Goal: Navigation & Orientation: Find specific page/section

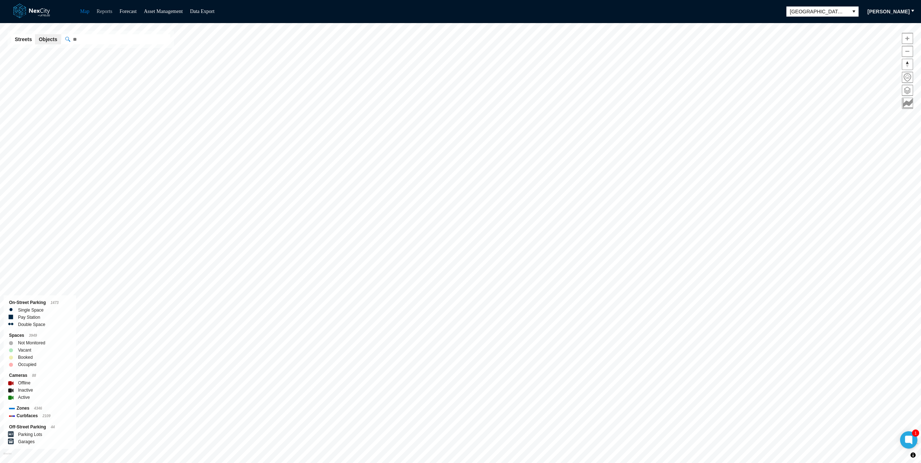
click at [105, 12] on link "Reports" at bounding box center [105, 11] width 16 height 5
click at [831, 8] on span "[GEOGRAPHIC_DATA][PERSON_NAME]" at bounding box center [817, 11] width 55 height 7
click at [821, 18] on li "Arlington" at bounding box center [831, 24] width 69 height 12
click at [903, 93] on span at bounding box center [907, 90] width 10 height 10
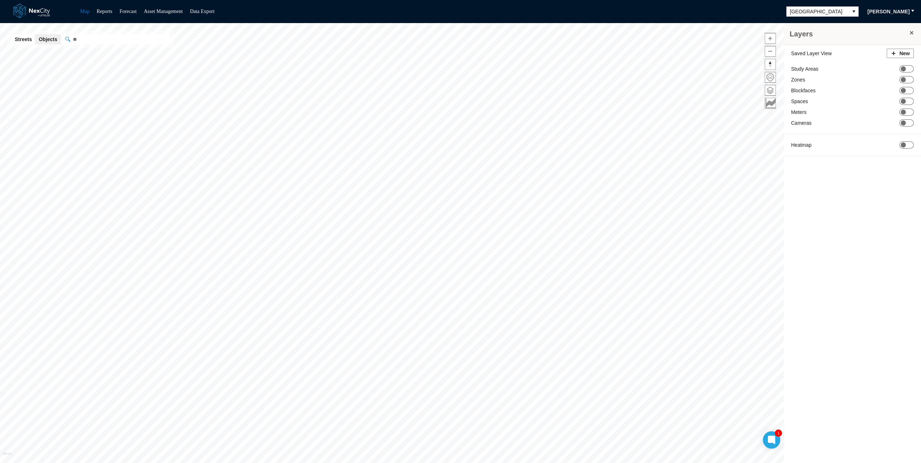
click at [909, 117] on div "Saved Layer View New Study Areas ON OFF Zones ON OFF Blockfaces ON OFF Spaces O…" at bounding box center [852, 104] width 137 height 118
click at [908, 118] on div "Saved Layer View New Study Areas ON OFF Zones ON OFF Blockfaces ON OFF Spaces O…" at bounding box center [852, 104] width 137 height 118
click at [906, 120] on span "ON OFF" at bounding box center [906, 122] width 14 height 7
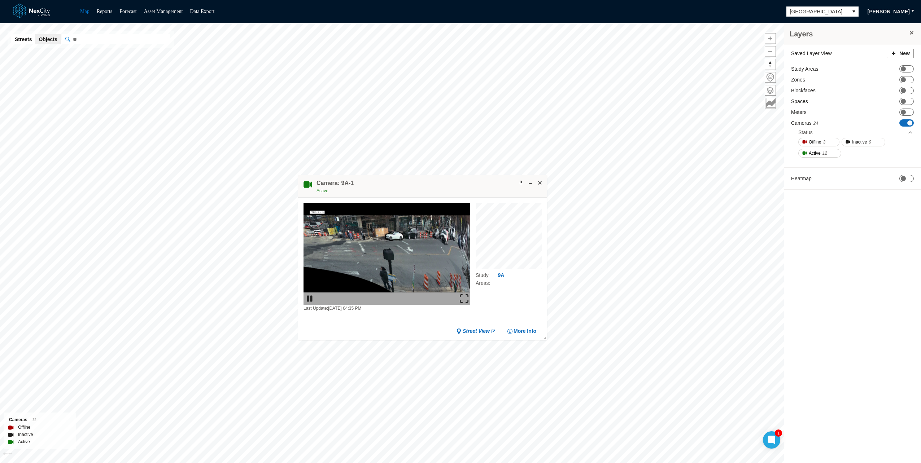
click at [468, 299] on img at bounding box center [464, 298] width 9 height 9
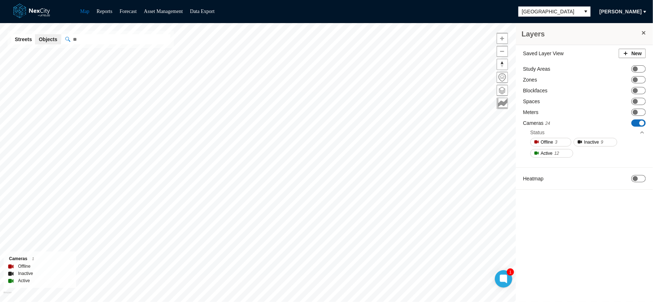
click at [600, 276] on div "Layers Saved Layer View New Study Areas ON OFF Zones ON OFF Blockfaces ON OFF S…" at bounding box center [584, 165] width 137 height 284
click at [604, 251] on div "Layers Saved Layer View New Study Areas ON OFF Zones ON OFF Blockfaces ON OFF S…" at bounding box center [584, 165] width 137 height 284
click at [606, 251] on div "Layers Saved Layer View New Study Areas ON OFF Zones ON OFF Blockfaces ON OFF S…" at bounding box center [584, 165] width 137 height 284
drag, startPoint x: 601, startPoint y: 263, endPoint x: 621, endPoint y: 301, distance: 42.4
click at [601, 263] on div "Layers Saved Layer View New Study Areas ON OFF Zones ON OFF Blockfaces ON OFF S…" at bounding box center [584, 165] width 137 height 284
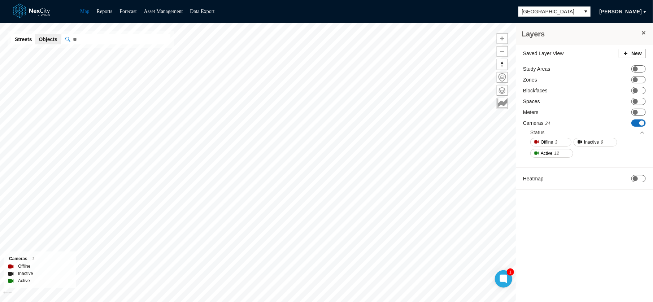
click at [612, 258] on div "Layers Saved Layer View New Study Areas ON OFF Zones ON OFF Blockfaces ON OFF S…" at bounding box center [584, 165] width 137 height 284
click at [630, 254] on div "Layers Saved Layer View New Study Areas ON OFF Zones ON OFF Blockfaces ON OFF S…" at bounding box center [584, 165] width 137 height 284
click at [605, 255] on div "Layers Saved Layer View New Study Areas ON OFF Zones ON OFF Blockfaces ON OFF S…" at bounding box center [584, 165] width 137 height 284
drag, startPoint x: 599, startPoint y: 253, endPoint x: 639, endPoint y: 302, distance: 63.5
click at [599, 253] on div "Layers Saved Layer View New Study Areas ON OFF Zones ON OFF Blockfaces ON OFF S…" at bounding box center [584, 165] width 137 height 284
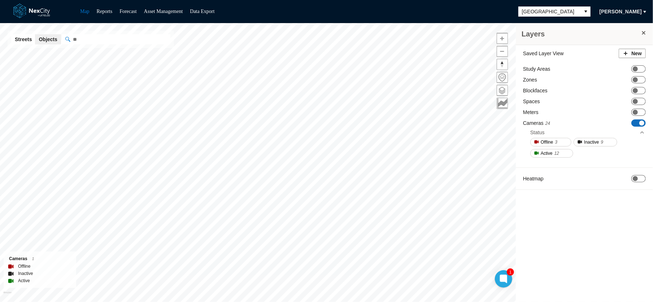
drag, startPoint x: 571, startPoint y: 262, endPoint x: 574, endPoint y: 265, distance: 4.4
click at [571, 262] on div "Layers Saved Layer View New Study Areas ON OFF Zones ON OFF Blockfaces ON OFF S…" at bounding box center [584, 165] width 137 height 284
click at [324, 243] on img at bounding box center [321, 239] width 9 height 9
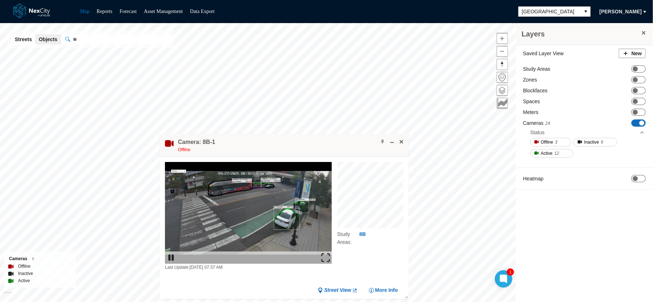
drag, startPoint x: 328, startPoint y: 259, endPoint x: 351, endPoint y: 328, distance: 72.7
click at [328, 259] on img at bounding box center [325, 257] width 9 height 9
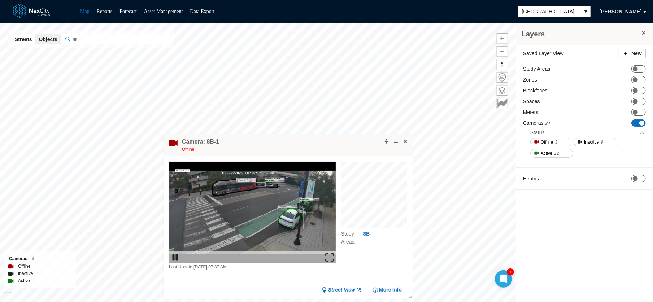
drag, startPoint x: 201, startPoint y: 270, endPoint x: 235, endPoint y: 271, distance: 33.2
click at [235, 271] on div "Last Update: 09/27/2025 07:37 AM Study Areas : 8B Street View More Info" at bounding box center [287, 216] width 249 height 120
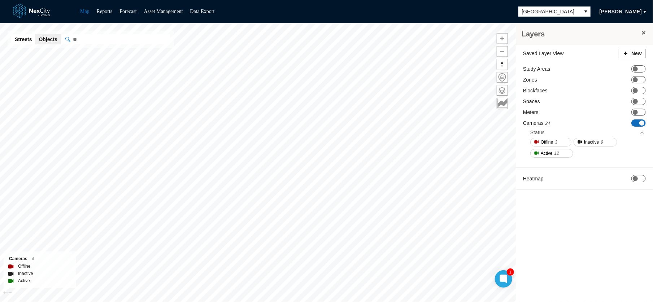
click at [587, 259] on div "Layers Saved Layer View New Study Areas ON OFF Zones ON OFF Blockfaces ON OFF S…" at bounding box center [584, 165] width 137 height 284
click at [594, 229] on div "Layers Saved Layer View New Study Areas ON OFF Zones ON OFF Blockfaces ON OFF S…" at bounding box center [584, 165] width 137 height 284
click at [415, 221] on li "Show object in Google Street View" at bounding box center [435, 218] width 79 height 9
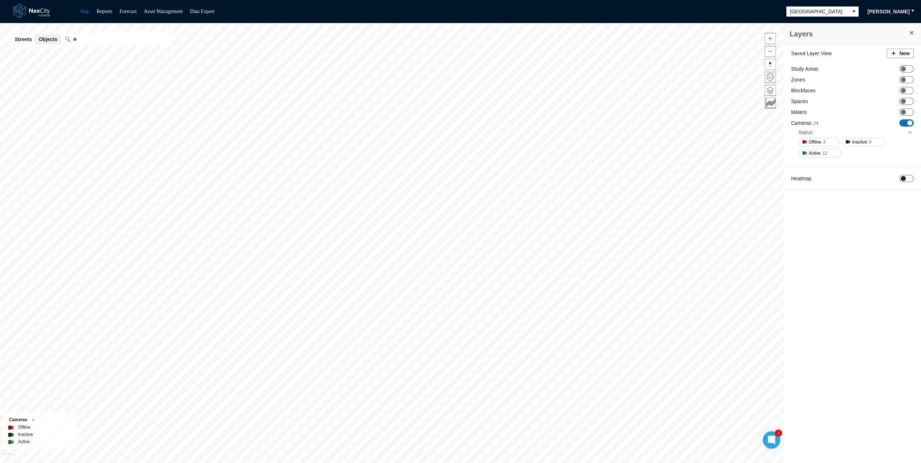
click at [908, 180] on span "ON OFF" at bounding box center [906, 178] width 14 height 7
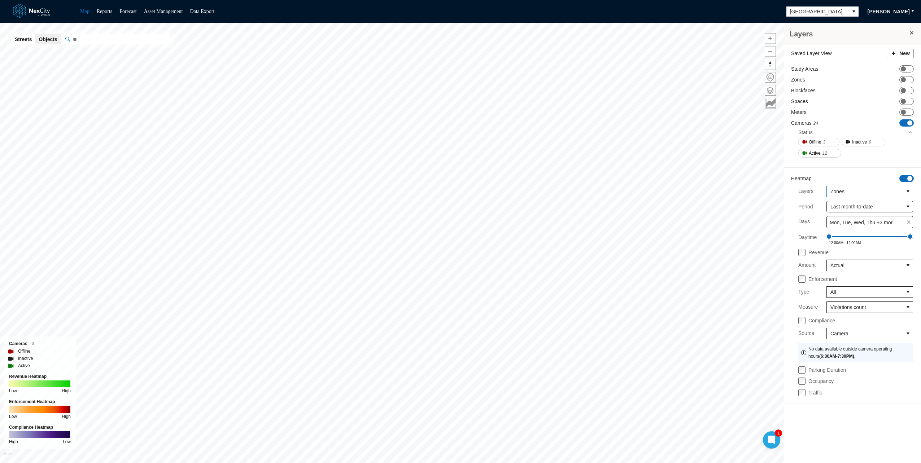
click at [852, 188] on span "Zones" at bounding box center [864, 191] width 69 height 7
click at [846, 243] on li "Meters" at bounding box center [870, 240] width 84 height 12
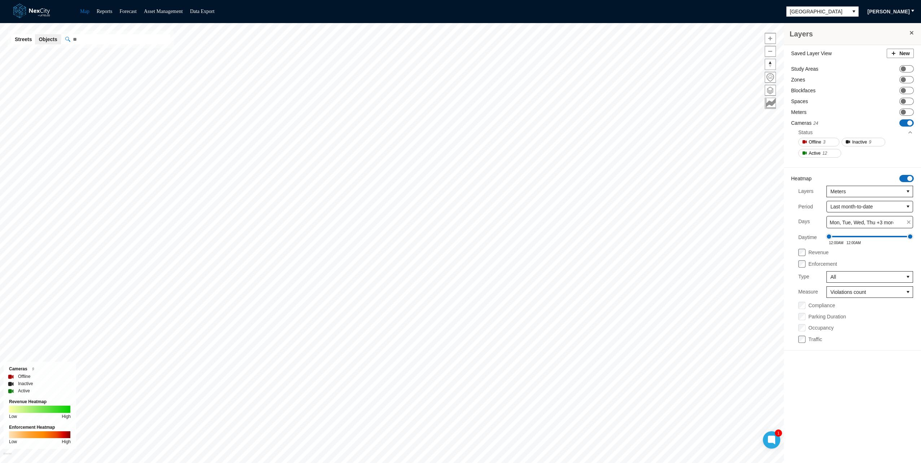
click at [820, 388] on div "Layers Saved Layer View New Study Areas ON OFF Zones ON OFF Blockfaces ON OFF S…" at bounding box center [852, 245] width 137 height 445
click at [802, 308] on div "Enforcement Type All Measure Violations count Compliance Parking Duration Occup…" at bounding box center [855, 301] width 129 height 83
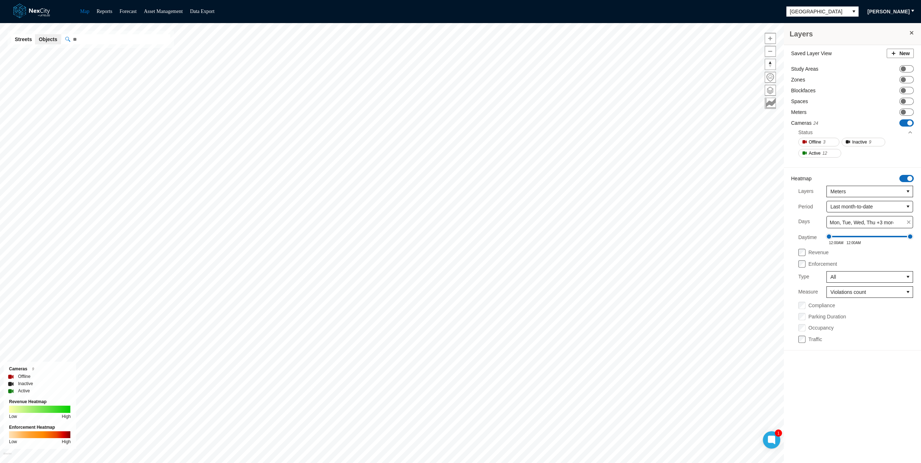
click at [802, 308] on div "Enforcement Type All Measure Violations count Compliance Parking Duration Occup…" at bounding box center [855, 301] width 129 height 83
click at [803, 307] on span at bounding box center [801, 305] width 7 height 7
click at [828, 400] on div "Layers Saved Layer View New Study Areas ON OFF Zones ON OFF Blockfaces ON OFF S…" at bounding box center [852, 245] width 137 height 445
click at [804, 307] on span at bounding box center [801, 305] width 7 height 7
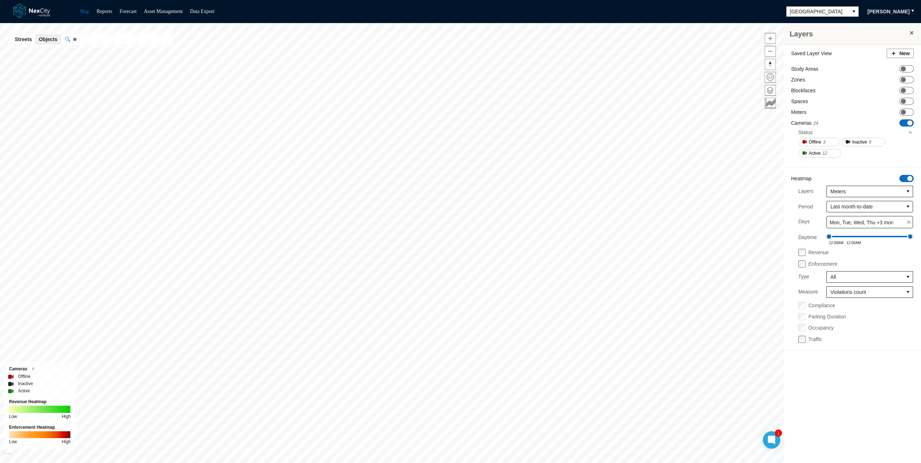
click at [807, 369] on div "Layers Saved Layer View New Study Areas ON OFF Zones ON OFF Blockfaces ON OFF S…" at bounding box center [852, 245] width 137 height 445
click at [847, 291] on span "Violations count" at bounding box center [864, 292] width 69 height 7
click at [851, 267] on div "Enforcement Type All Measure Violations count Compliance Parking Duration Occup…" at bounding box center [855, 301] width 129 height 83
click at [839, 280] on span "All" at bounding box center [865, 277] width 76 height 11
click at [849, 400] on div "Layers Saved Layer View New Study Areas ON OFF Zones ON OFF Blockfaces ON OFF S…" at bounding box center [852, 245] width 137 height 445
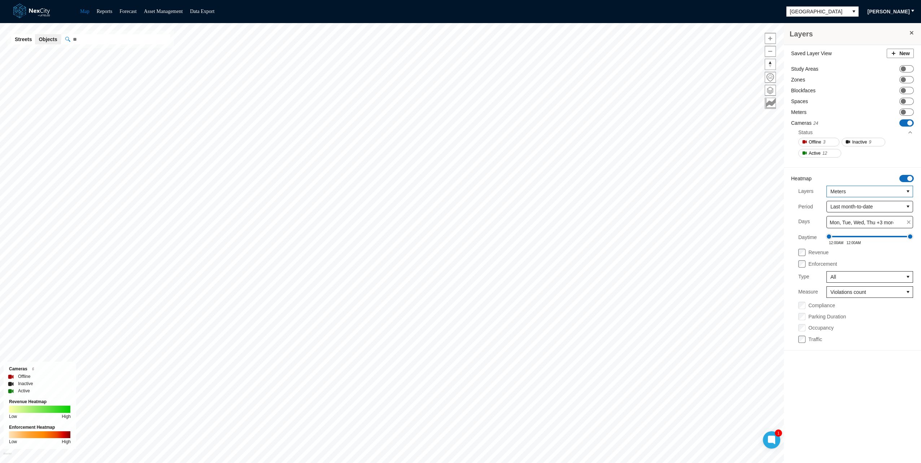
click at [845, 191] on span "Meters" at bounding box center [864, 191] width 69 height 7
click at [801, 181] on div "Saved Layer View New Study Areas ON OFF Zones ON OFF Blockfaces ON OFF Spaces O…" at bounding box center [852, 201] width 137 height 313
click at [851, 206] on span "Last month-to-date" at bounding box center [864, 206] width 69 height 7
click at [858, 240] on li "Last year" at bounding box center [870, 239] width 84 height 12
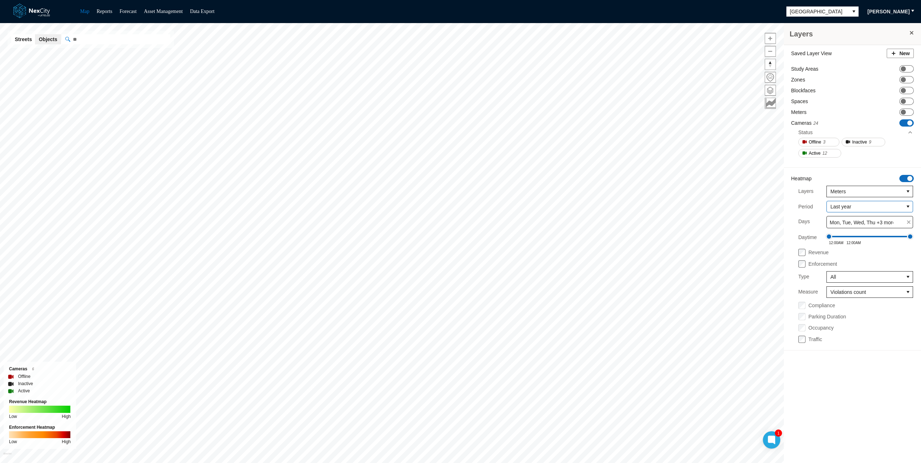
click at [849, 402] on div "Layers Saved Layer View New Study Areas ON OFF Zones ON OFF Blockfaces ON OFF S…" at bounding box center [852, 245] width 137 height 445
click at [857, 409] on div "Layers Saved Layer View New Study Areas ON OFF Zones ON OFF Blockfaces ON OFF S…" at bounding box center [852, 245] width 137 height 445
click at [820, 4] on div "Map Reports Forecast Asset Management Data Export Arlington Rick Neubauer" at bounding box center [460, 11] width 921 height 23
click at [820, 10] on span "Arlington" at bounding box center [817, 11] width 55 height 7
click at [820, 81] on li "[GEOGRAPHIC_DATA][PERSON_NAME]" at bounding box center [831, 88] width 69 height 19
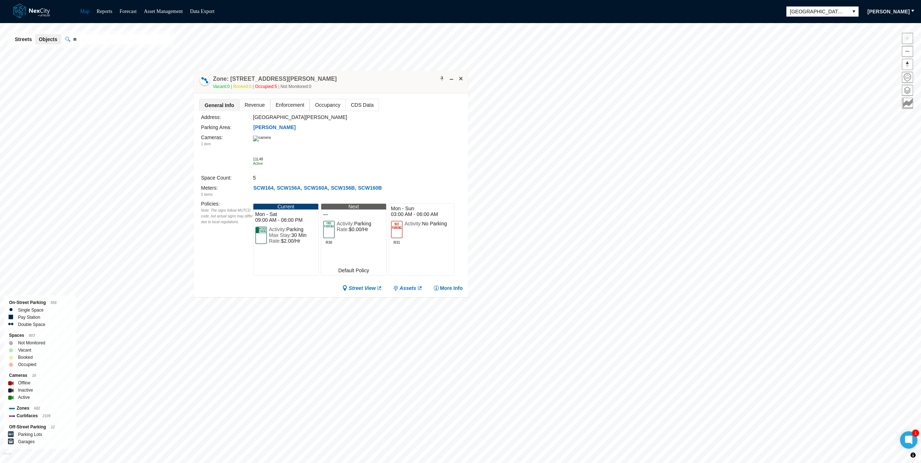
drag, startPoint x: 451, startPoint y: 320, endPoint x: 341, endPoint y: 78, distance: 266.7
click at [341, 78] on div "Zone: 170 W Santa Clara St NPZ-PZ Vacant: 0 Booked: 0 Occupied: 5 Not Monitored…" at bounding box center [331, 82] width 274 height 23
click at [407, 288] on span "Assets" at bounding box center [407, 288] width 17 height 7
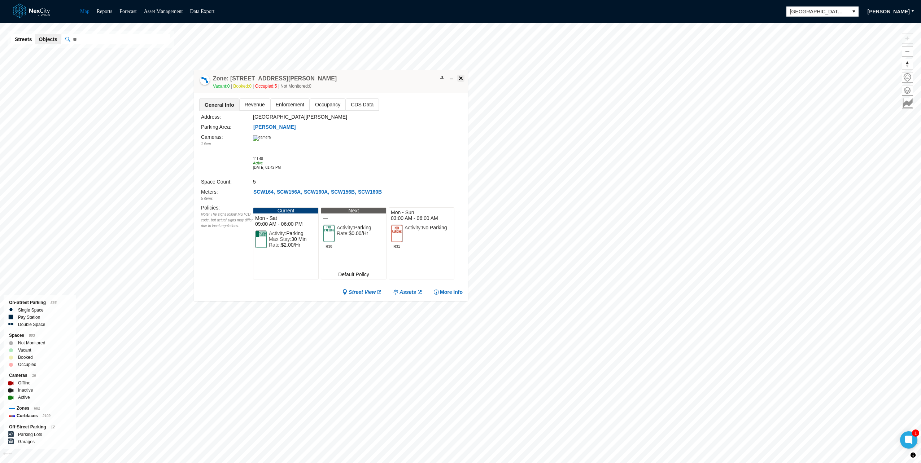
click at [462, 76] on span at bounding box center [461, 78] width 6 height 6
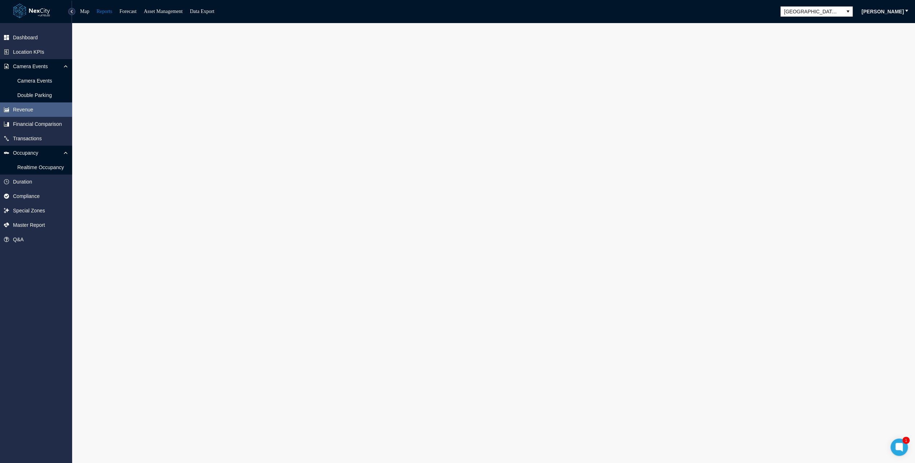
click at [62, 285] on div "Dashboard Location KPIs Camera Events Camera Events Double Parking Revenue Fina…" at bounding box center [36, 243] width 72 height 440
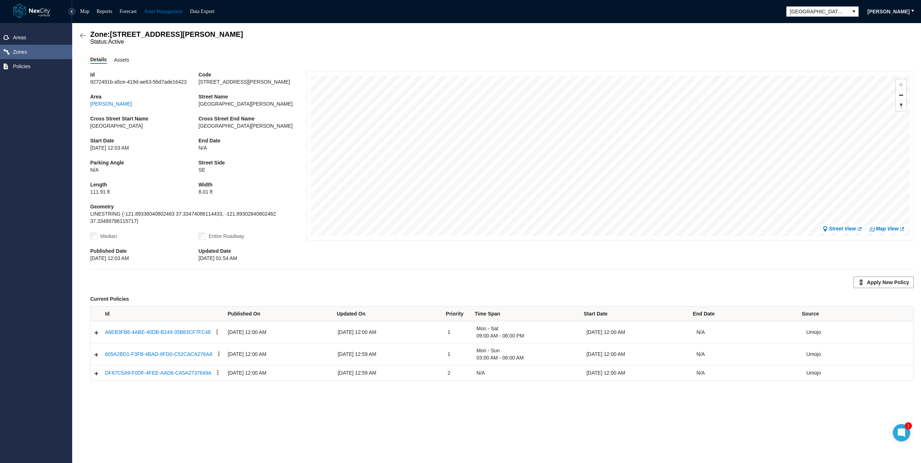
click at [119, 63] on span "Assets" at bounding box center [121, 60] width 15 height 8
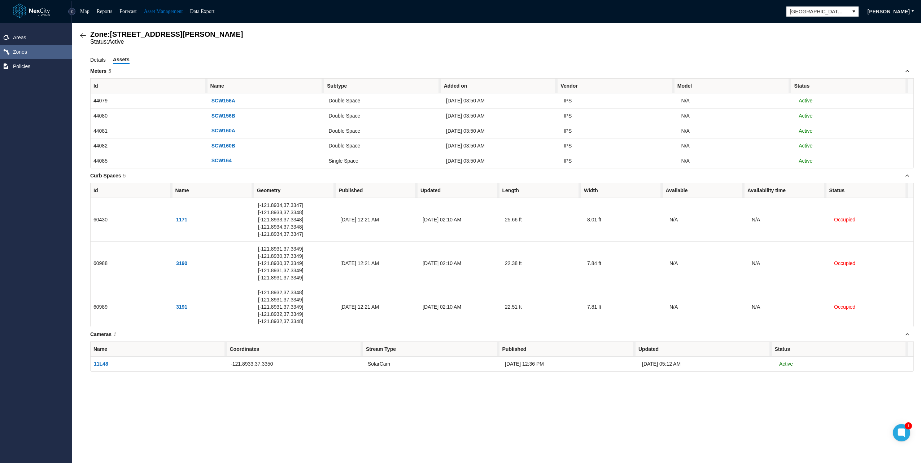
drag, startPoint x: 103, startPoint y: 335, endPoint x: 129, endPoint y: 338, distance: 25.9
click at [129, 338] on div "Zone: 170 W Santa Clara St NPZ-PZ Status: Active Details Assets Meters 5 Id Nam…" at bounding box center [496, 243] width 849 height 440
drag, startPoint x: 93, startPoint y: 174, endPoint x: 128, endPoint y: 176, distance: 35.4
click at [128, 176] on span "Curb Spaces 5" at bounding box center [501, 175] width 823 height 14
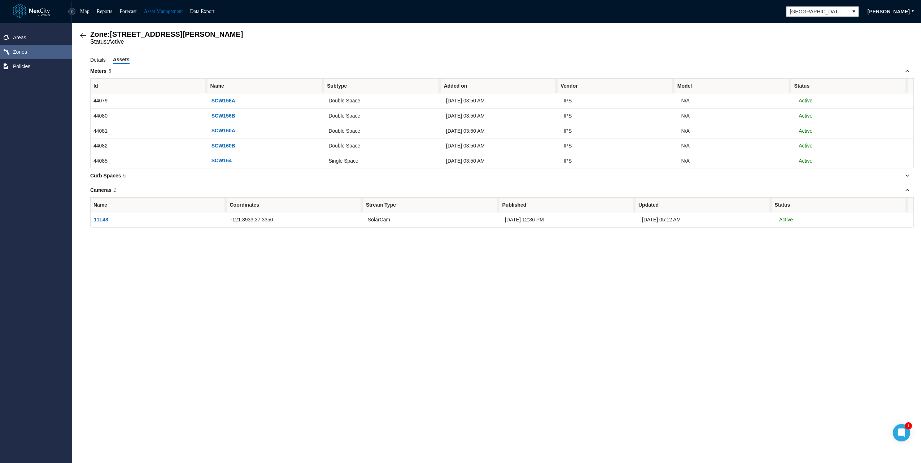
click at [110, 197] on span "Cameras 1" at bounding box center [501, 190] width 823 height 14
click at [111, 194] on span "Cameras 1" at bounding box center [501, 190] width 823 height 14
click at [131, 170] on span "Curb Spaces 5" at bounding box center [501, 175] width 823 height 14
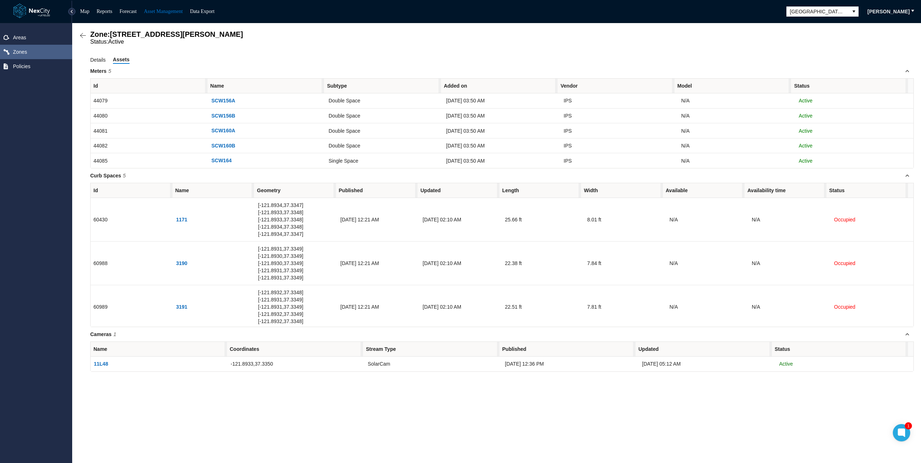
click at [701, 426] on div "Zone: 170 W Santa Clara St NPZ-PZ Status: Active Details Assets Meters 5 Id Nam…" at bounding box center [496, 243] width 849 height 440
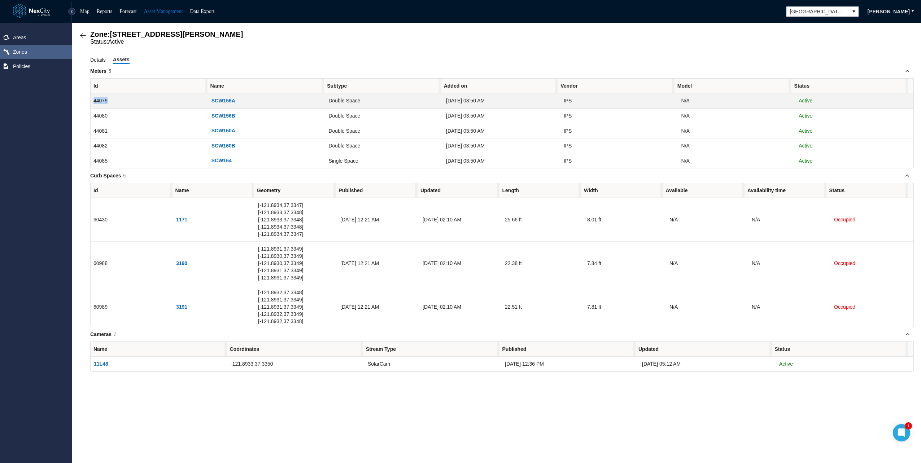
drag, startPoint x: 88, startPoint y: 102, endPoint x: 120, endPoint y: 105, distance: 32.2
click at [120, 105] on div "Zone: 170 W Santa Clara St NPZ-PZ Status: Active Details Assets Meters 5 Id Nam…" at bounding box center [496, 201] width 834 height 342
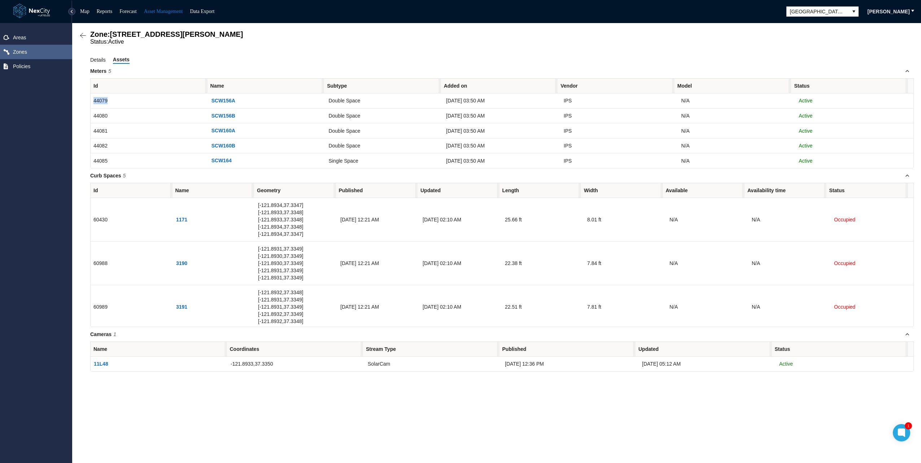
click at [293, 66] on span "Meters 5" at bounding box center [501, 71] width 823 height 14
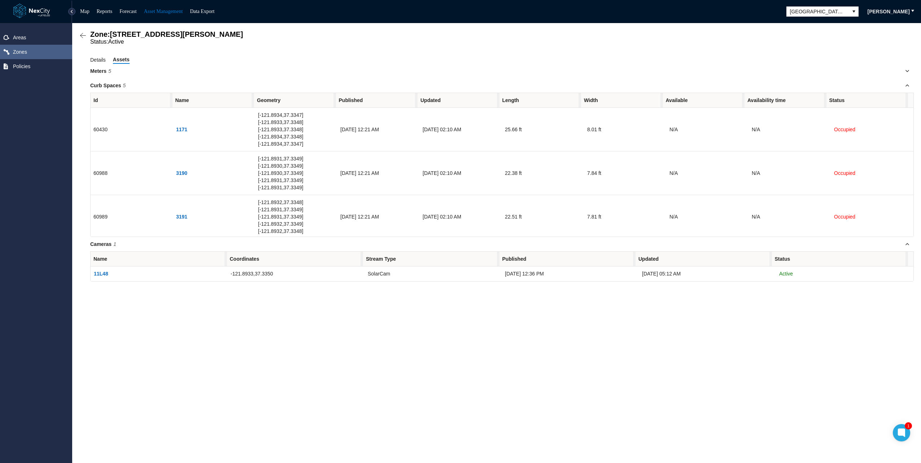
click at [293, 66] on span "Meters 5" at bounding box center [501, 71] width 823 height 14
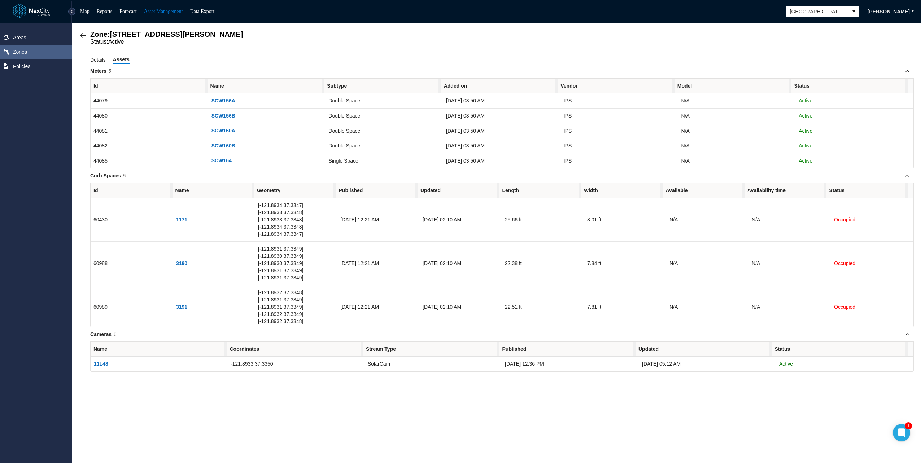
click at [176, 42] on div "Status: Active" at bounding box center [501, 42] width 823 height 6
click at [86, 11] on link "Map" at bounding box center [84, 11] width 9 height 5
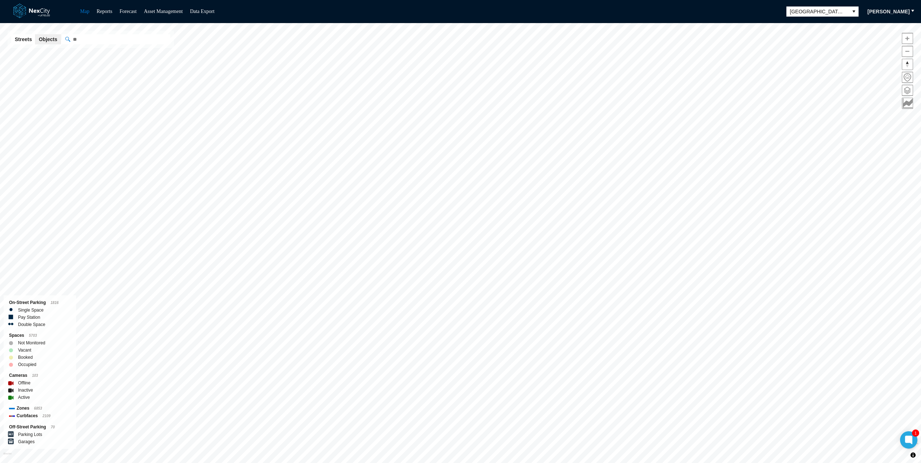
click at [792, 12] on div "Map Reports Forecast Asset Management Data Export San Jose Rick Neubauer" at bounding box center [460, 11] width 921 height 23
click at [814, 5] on div "Map Reports Forecast Asset Management Data Export San Jose Rick Neubauer" at bounding box center [460, 11] width 921 height 23
click at [823, 15] on span "[GEOGRAPHIC_DATA][PERSON_NAME]" at bounding box center [818, 11] width 62 height 9
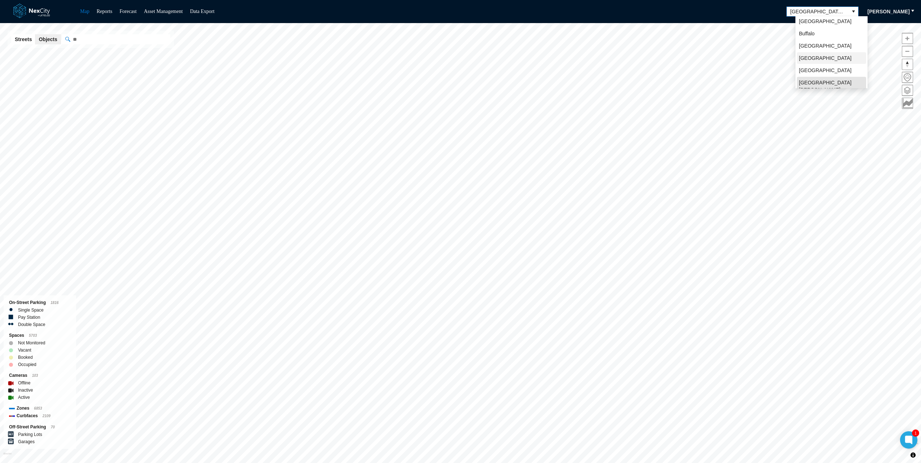
click at [811, 56] on span "Minneapolis" at bounding box center [825, 57] width 53 height 7
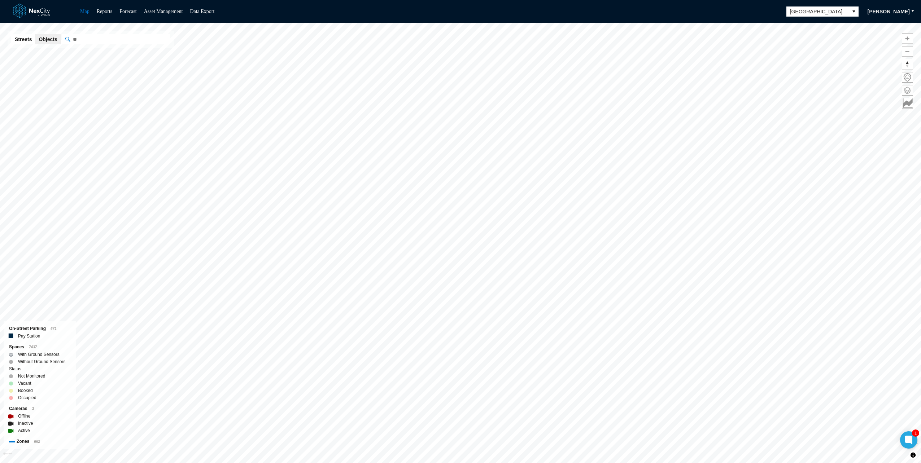
click at [905, 89] on span at bounding box center [907, 90] width 10 height 10
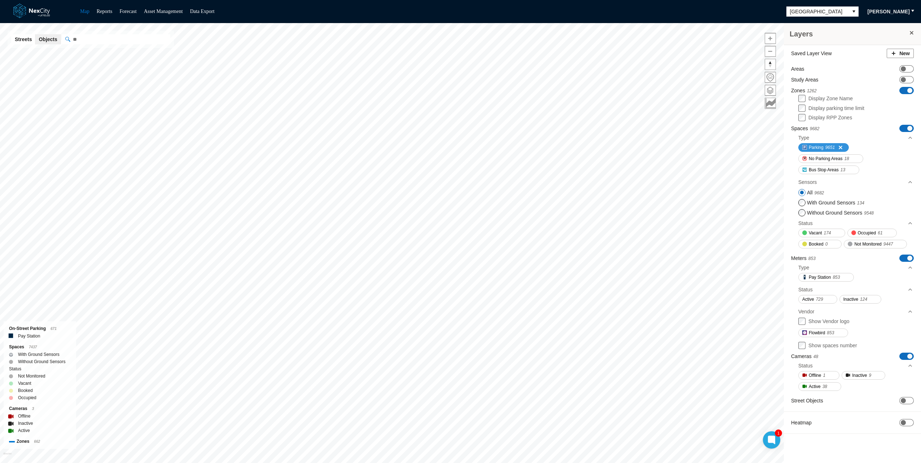
click at [837, 148] on span at bounding box center [838, 148] width 6 height 6
click at [879, 146] on div "Parking 9651 No Parking Areas 18 Bus Stop Areas 13" at bounding box center [855, 160] width 115 height 34
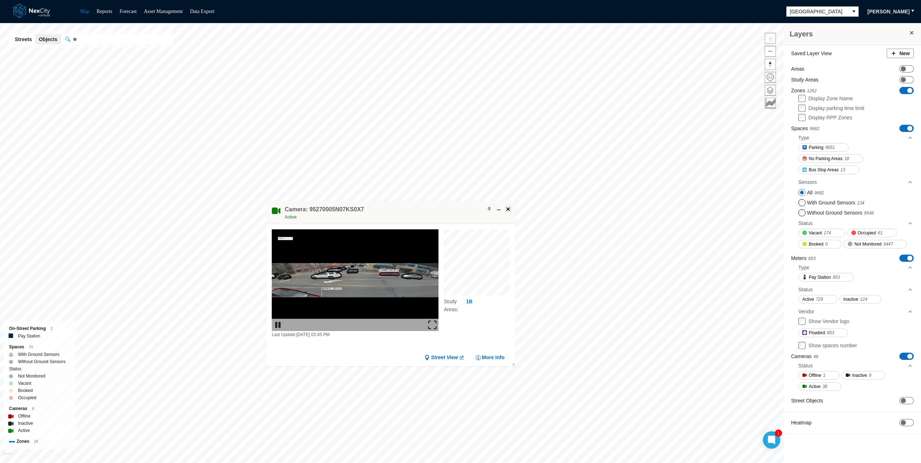
click at [510, 210] on span at bounding box center [508, 209] width 6 height 6
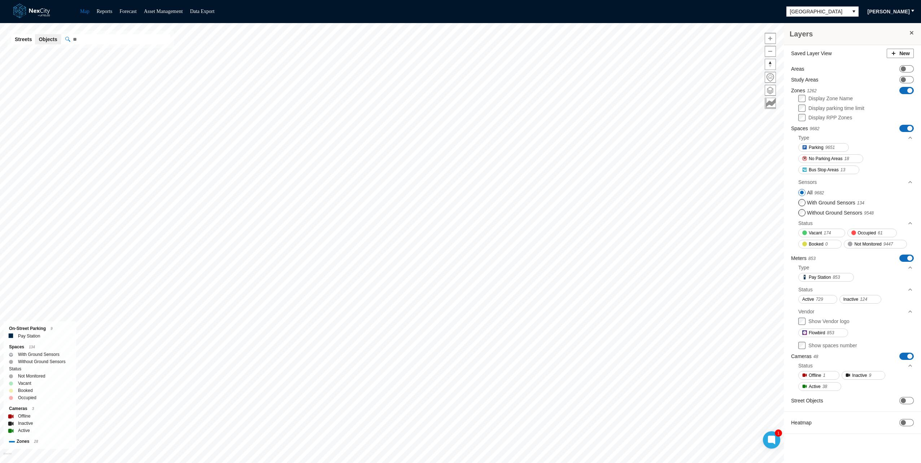
click at [870, 449] on div "Layers Saved Layer View New Areas ON OFF Study Areas ON OFF Zones 1262 ON OFF D…" at bounding box center [852, 245] width 137 height 445
